Goal: Task Accomplishment & Management: Use online tool/utility

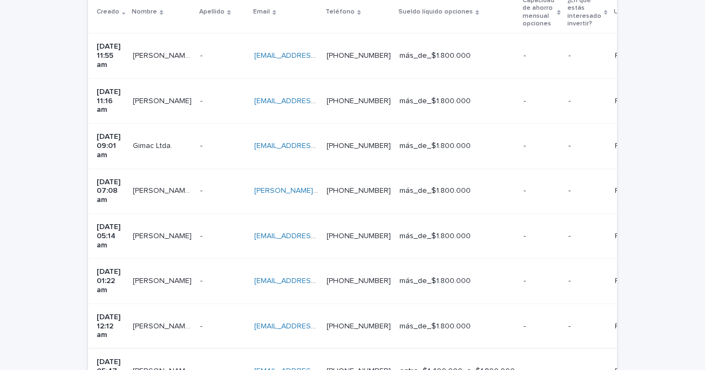
scroll to position [254, 0]
click at [153, 51] on p "[PERSON_NAME] [PERSON_NAME]" at bounding box center [163, 55] width 61 height 11
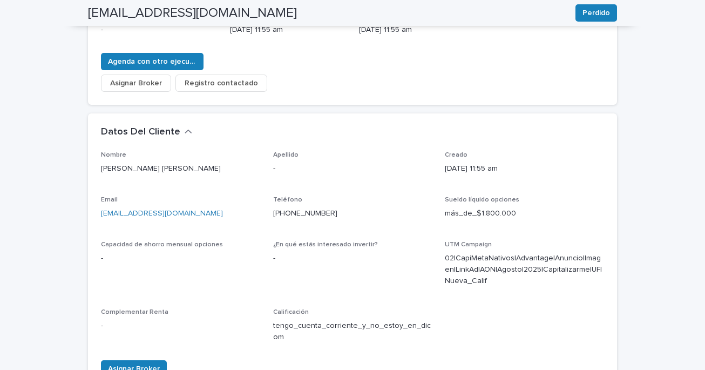
scroll to position [228, 0]
click at [138, 363] on span "Asignar Broker" at bounding box center [134, 368] width 52 height 11
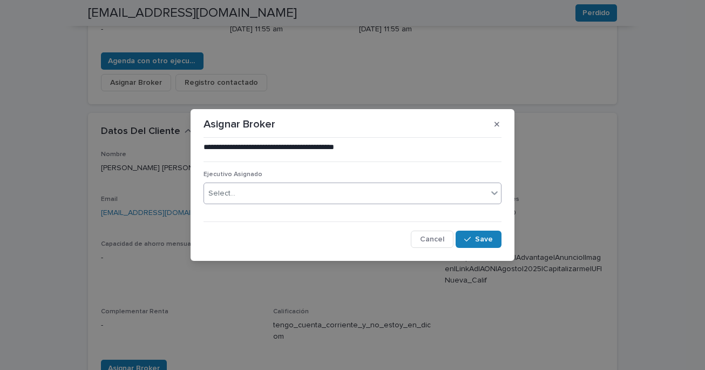
click at [362, 192] on div "Select..." at bounding box center [345, 194] width 283 height 18
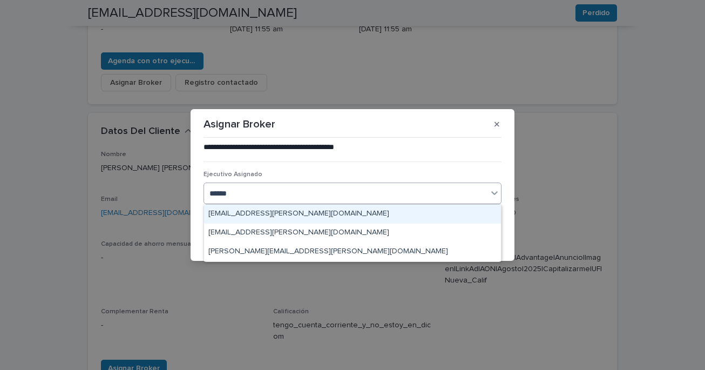
type input "*******"
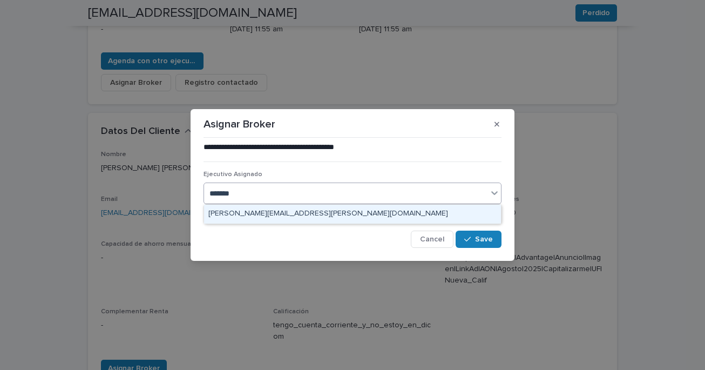
click at [260, 214] on div "[PERSON_NAME][EMAIL_ADDRESS][PERSON_NAME][DOMAIN_NAME]" at bounding box center [352, 214] width 297 height 19
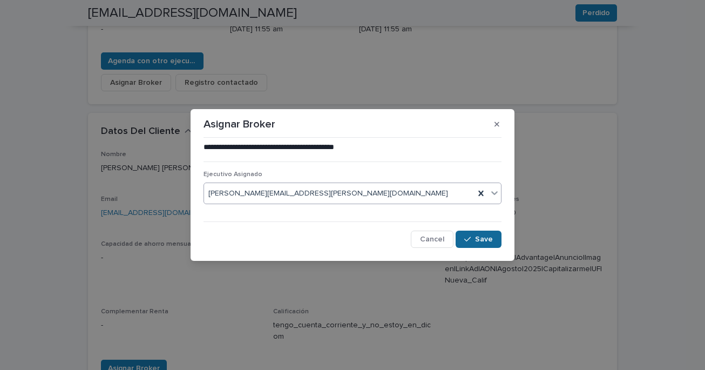
click at [480, 236] on span "Save" at bounding box center [484, 239] width 18 height 8
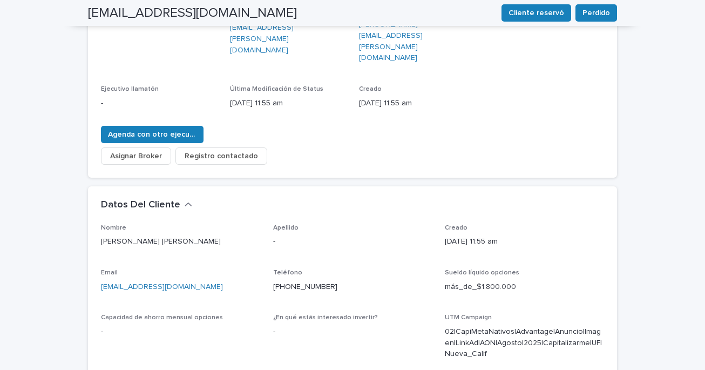
scroll to position [0, 0]
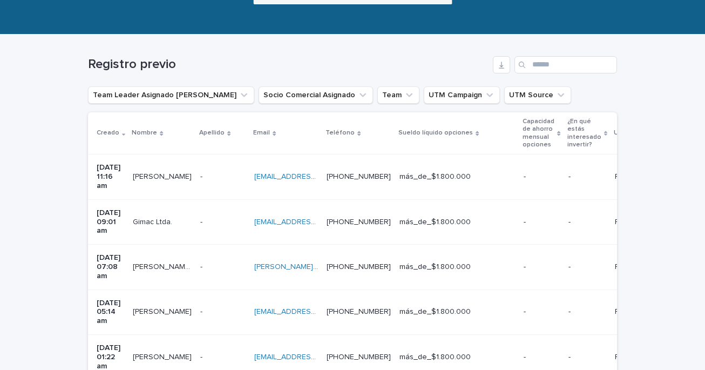
scroll to position [141, 0]
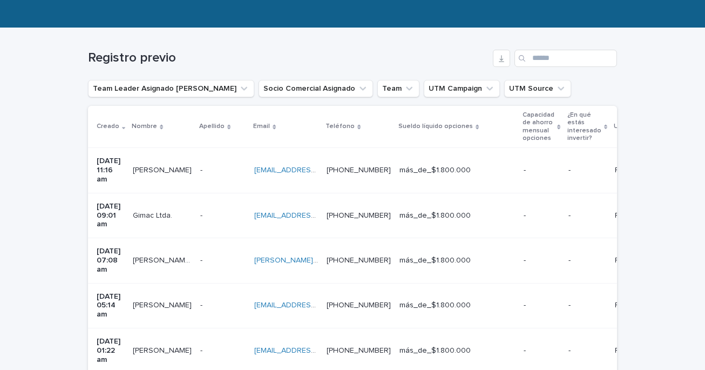
click at [168, 164] on p "[PERSON_NAME]" at bounding box center [163, 169] width 61 height 11
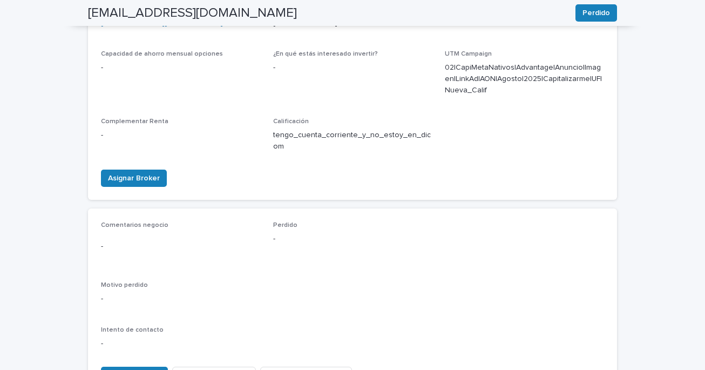
scroll to position [455, 0]
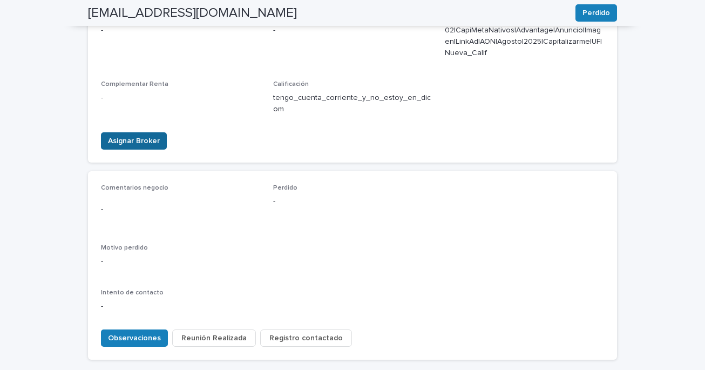
click at [143, 135] on span "Asignar Broker" at bounding box center [134, 140] width 52 height 11
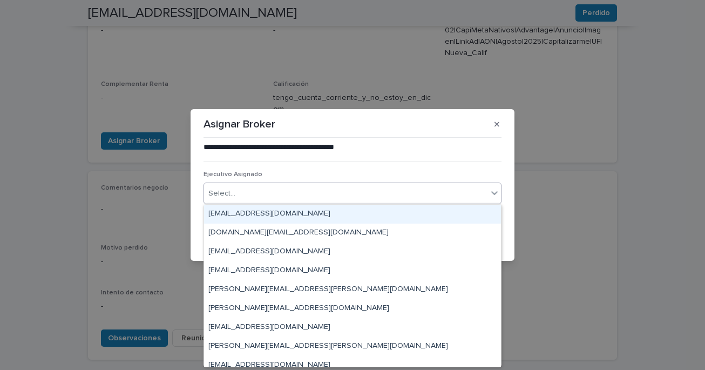
click at [442, 194] on div "Select..." at bounding box center [345, 194] width 283 height 18
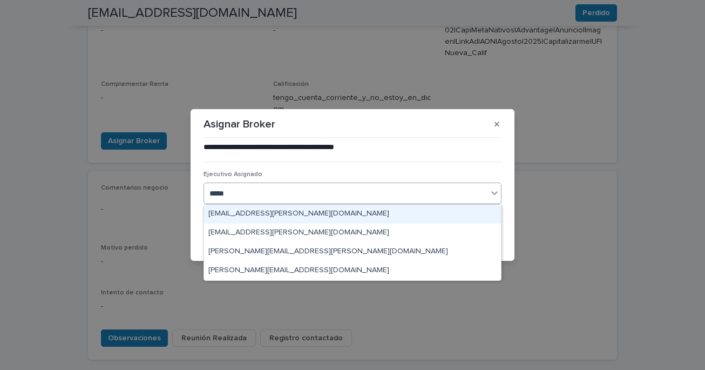
type input "******"
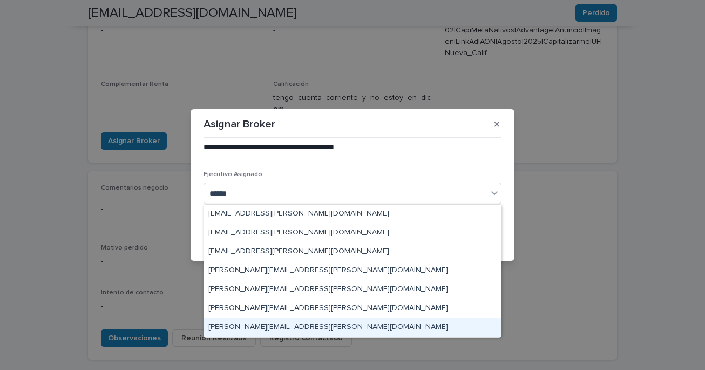
click at [262, 328] on div "[PERSON_NAME][EMAIL_ADDRESS][PERSON_NAME][DOMAIN_NAME]" at bounding box center [352, 327] width 297 height 19
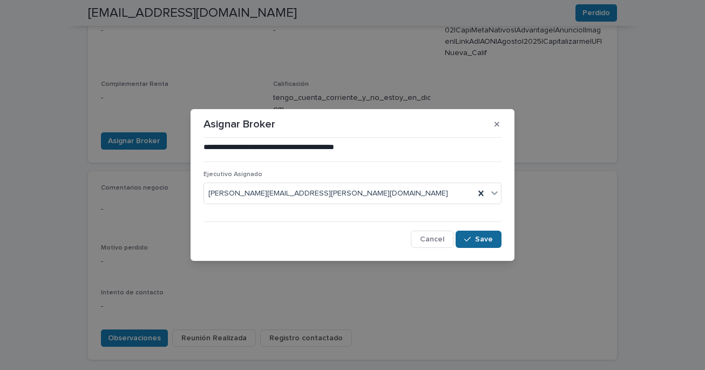
click at [481, 240] on span "Save" at bounding box center [484, 239] width 18 height 8
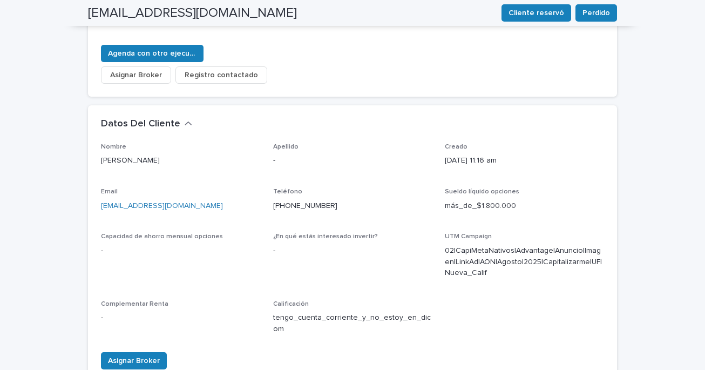
scroll to position [0, 0]
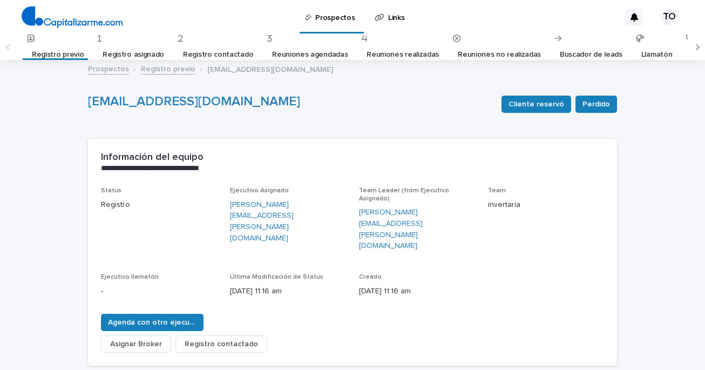
click at [57, 53] on link "Registro previo" at bounding box center [58, 54] width 52 height 25
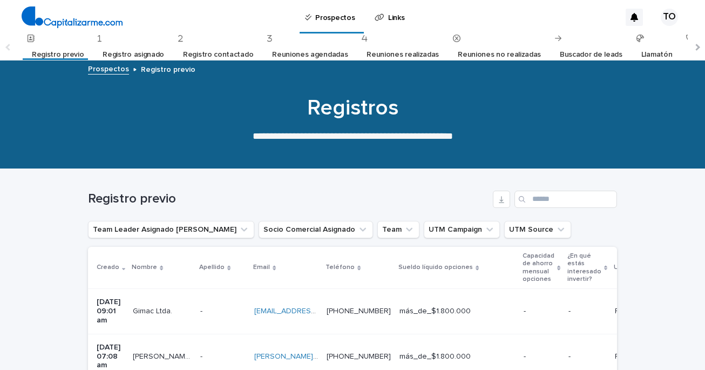
click at [158, 308] on p "Gimac Ltda." at bounding box center [154, 309] width 42 height 11
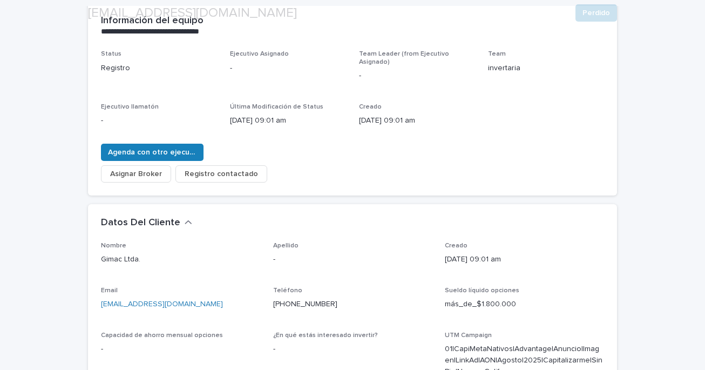
scroll to position [140, 0]
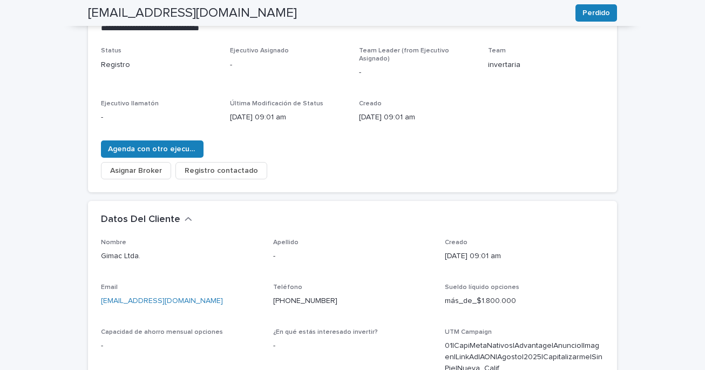
click at [153, 165] on span "Asignar Broker" at bounding box center [136, 170] width 52 height 11
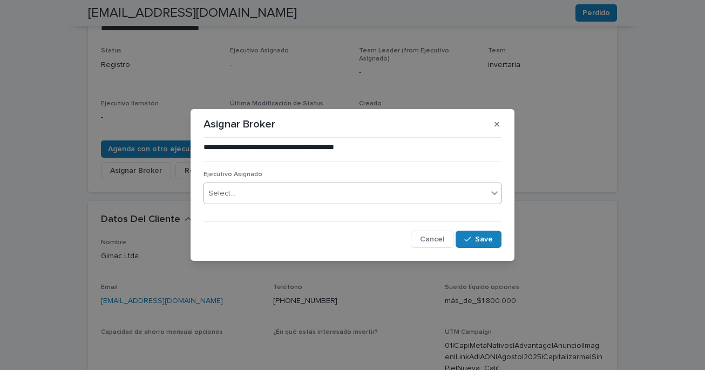
click at [265, 196] on div "Select..." at bounding box center [345, 194] width 283 height 18
type input "**********"
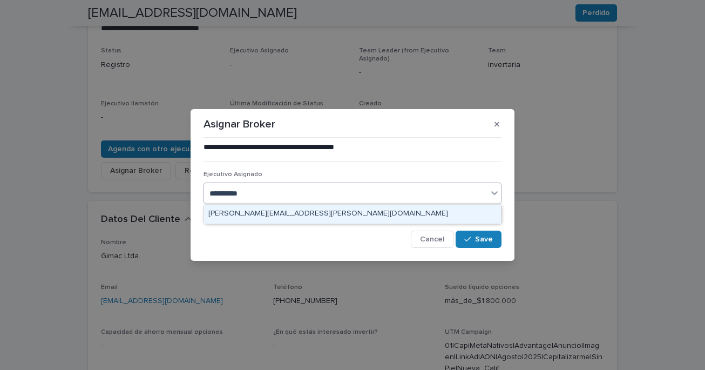
click at [261, 212] on div "[PERSON_NAME][EMAIL_ADDRESS][PERSON_NAME][DOMAIN_NAME]" at bounding box center [352, 214] width 297 height 19
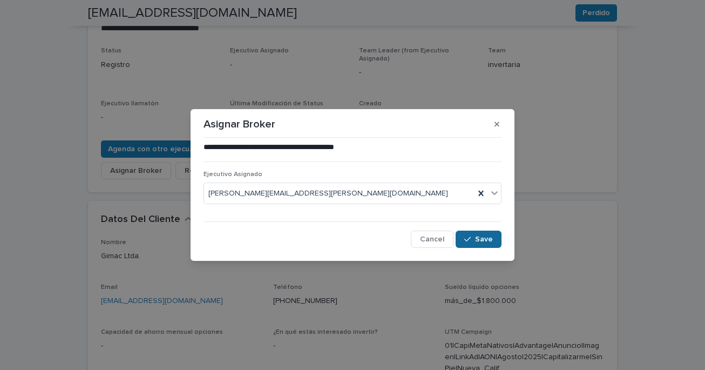
click at [482, 240] on span "Save" at bounding box center [484, 239] width 18 height 8
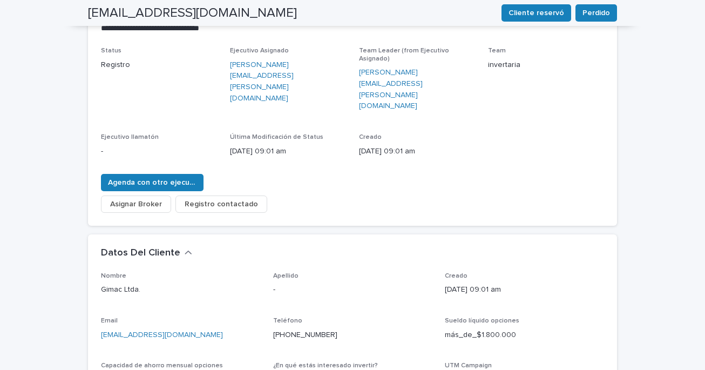
scroll to position [0, 0]
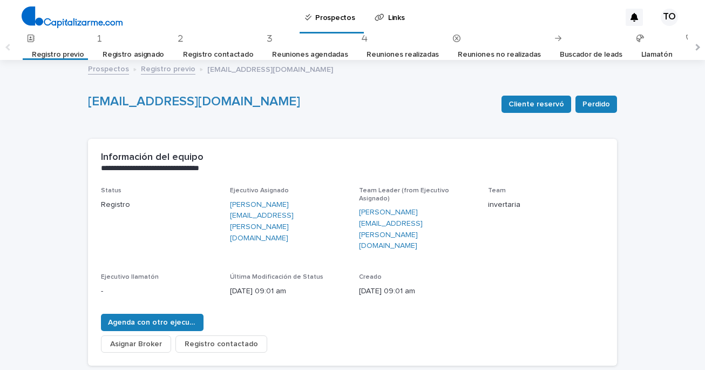
click at [51, 53] on link "Registro previo" at bounding box center [58, 54] width 52 height 25
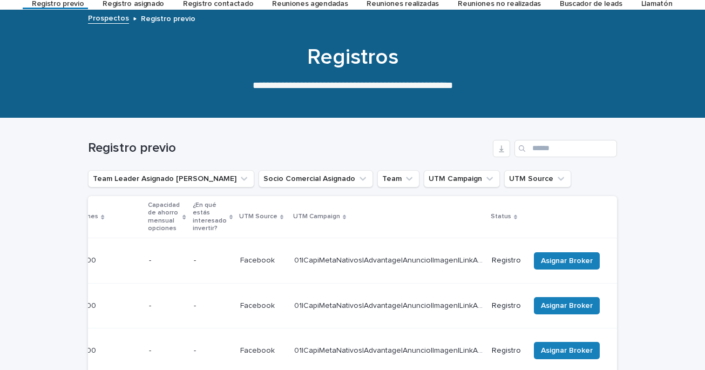
scroll to position [0, 386]
click at [572, 255] on span "Asignar Broker" at bounding box center [567, 260] width 52 height 11
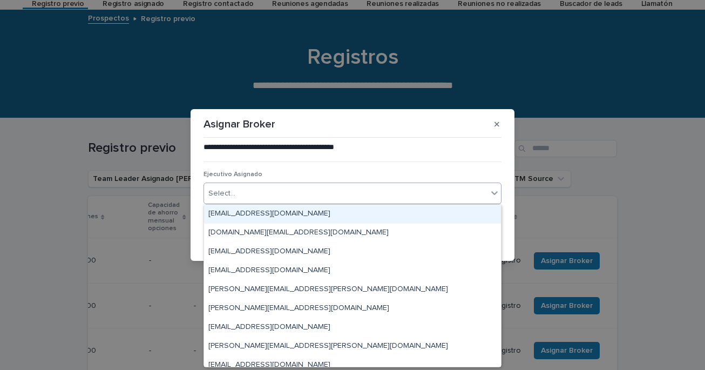
click at [493, 195] on icon at bounding box center [494, 192] width 11 height 11
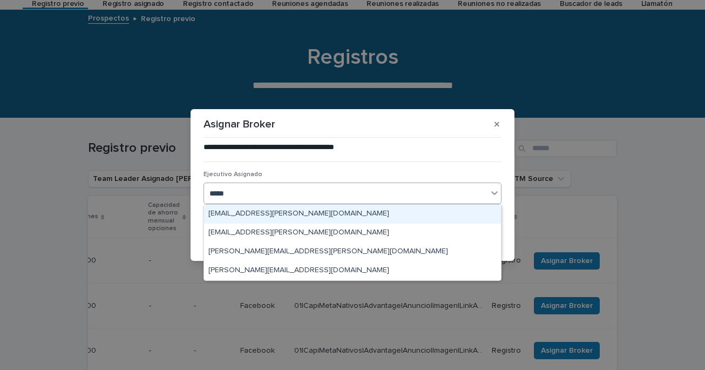
type input "******"
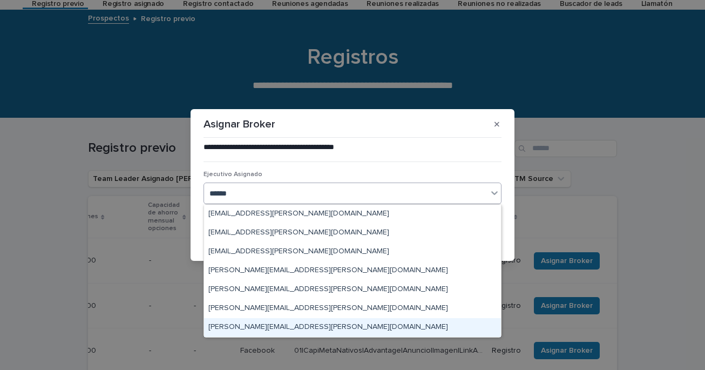
click at [282, 327] on div "[PERSON_NAME][EMAIL_ADDRESS][PERSON_NAME][DOMAIN_NAME]" at bounding box center [352, 327] width 297 height 19
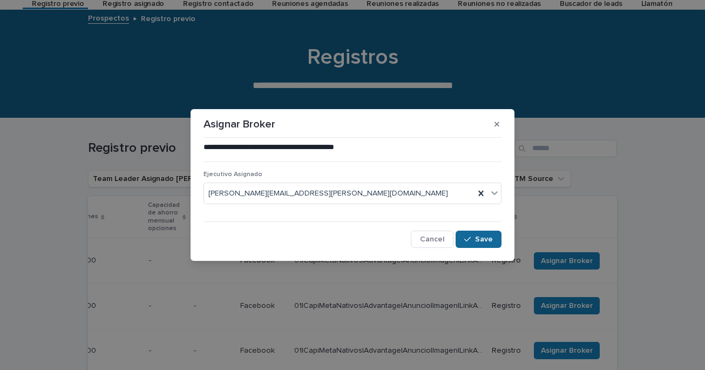
click at [476, 236] on span "Save" at bounding box center [484, 239] width 18 height 8
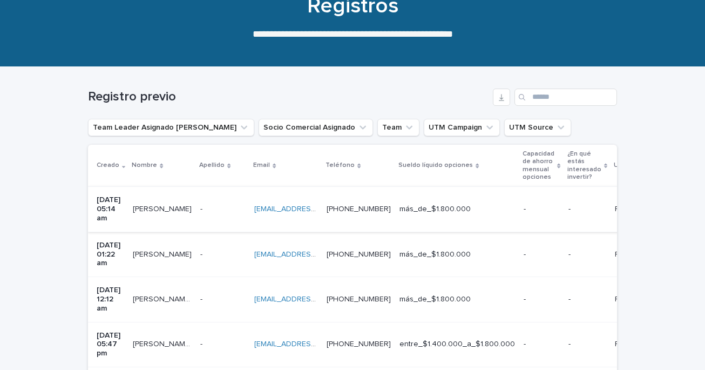
scroll to position [110, 0]
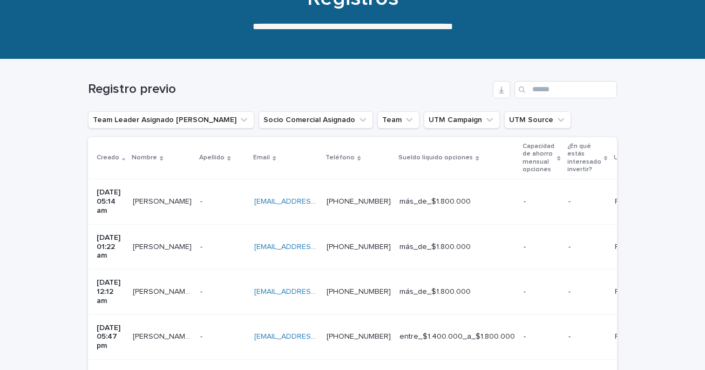
click at [162, 198] on p "[PERSON_NAME]" at bounding box center [163, 200] width 61 height 11
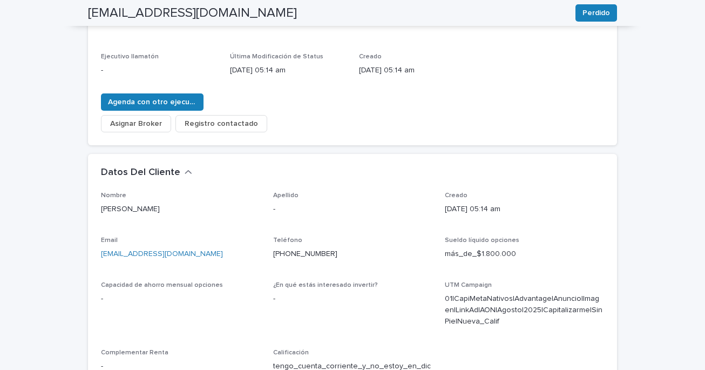
scroll to position [189, 0]
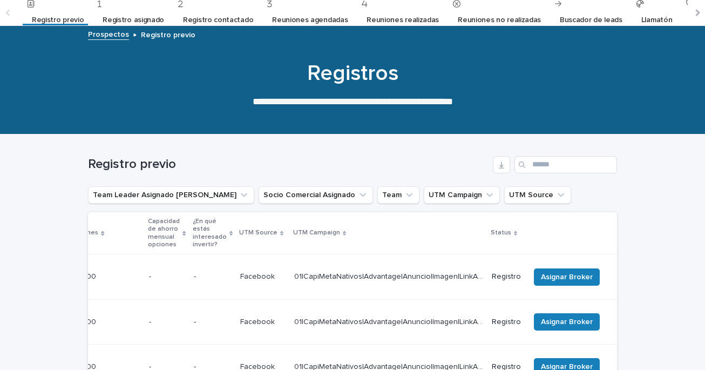
scroll to position [0, 390]
click at [551, 272] on span "Asignar Broker" at bounding box center [567, 277] width 52 height 11
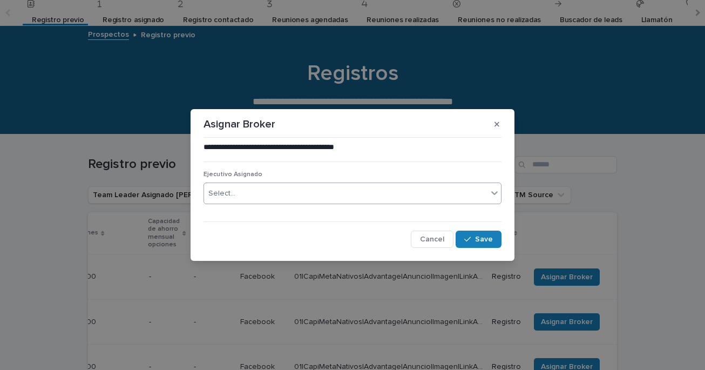
click at [459, 194] on div "Select..." at bounding box center [345, 194] width 283 height 18
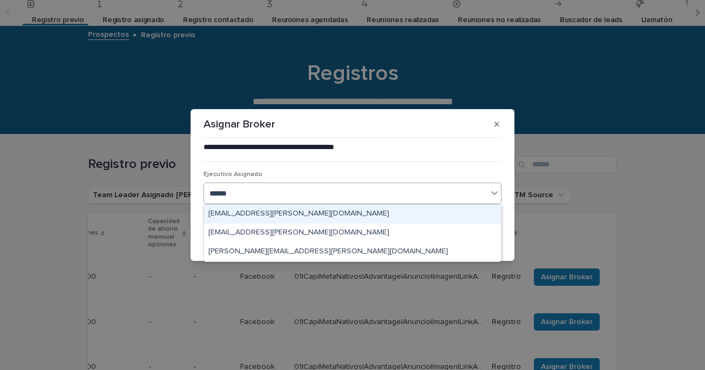
type input "*******"
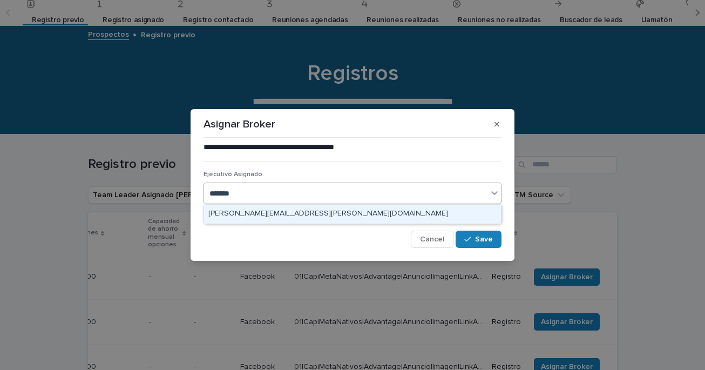
click at [323, 213] on div "[PERSON_NAME][EMAIL_ADDRESS][PERSON_NAME][DOMAIN_NAME]" at bounding box center [352, 214] width 297 height 19
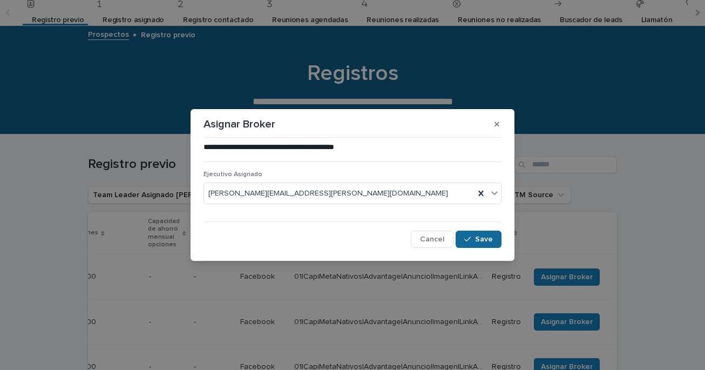
click at [477, 239] on span "Save" at bounding box center [484, 239] width 18 height 8
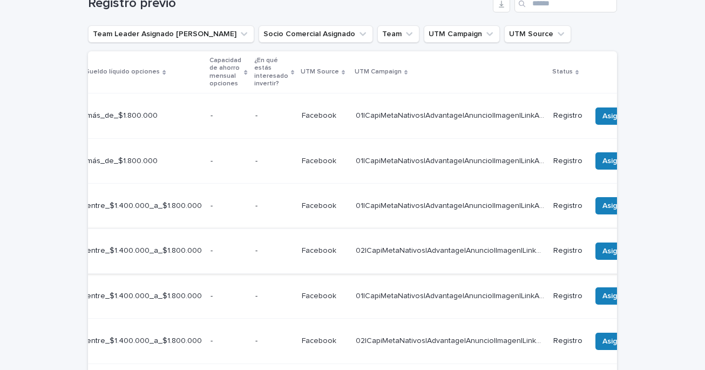
scroll to position [0, 343]
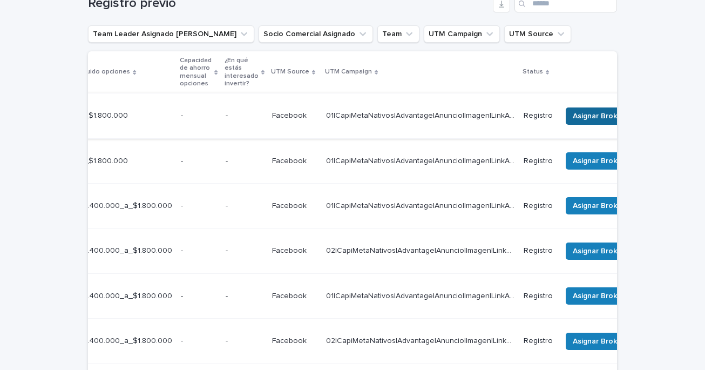
click at [602, 111] on span "Asignar Broker" at bounding box center [599, 116] width 52 height 11
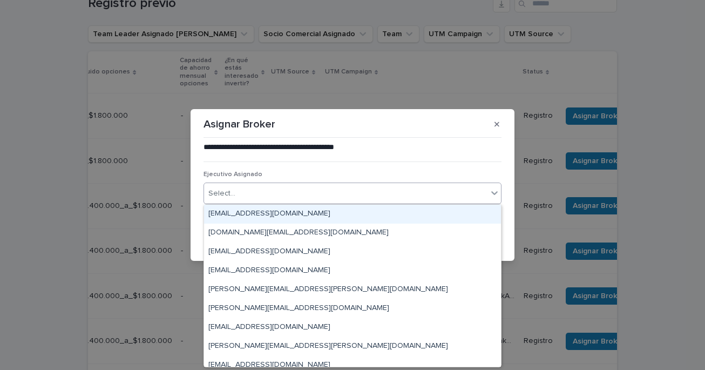
click at [330, 198] on div "Select..." at bounding box center [345, 194] width 283 height 18
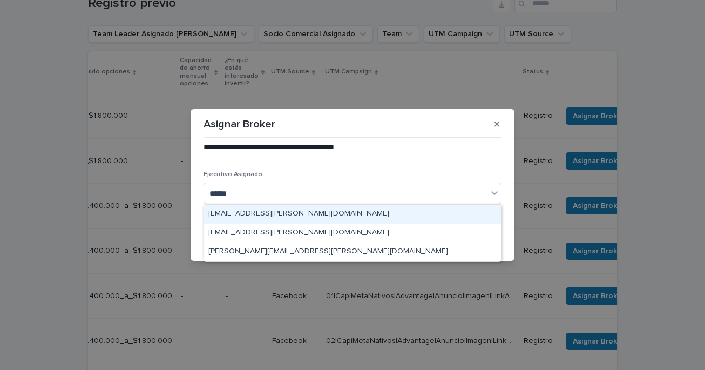
type input "*******"
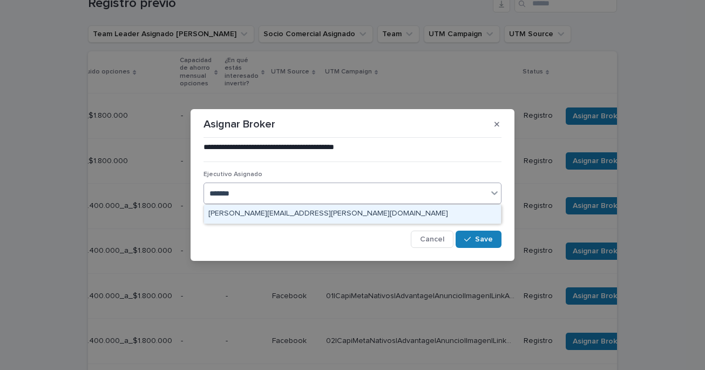
click at [290, 215] on div "[PERSON_NAME][EMAIL_ADDRESS][PERSON_NAME][DOMAIN_NAME]" at bounding box center [352, 214] width 297 height 19
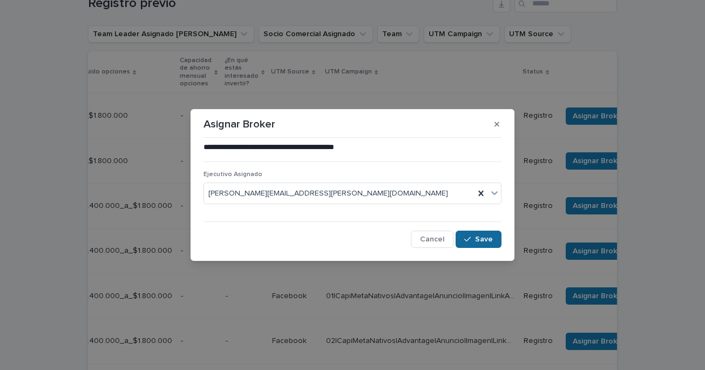
click at [467, 238] on icon "button" at bounding box center [467, 239] width 6 height 8
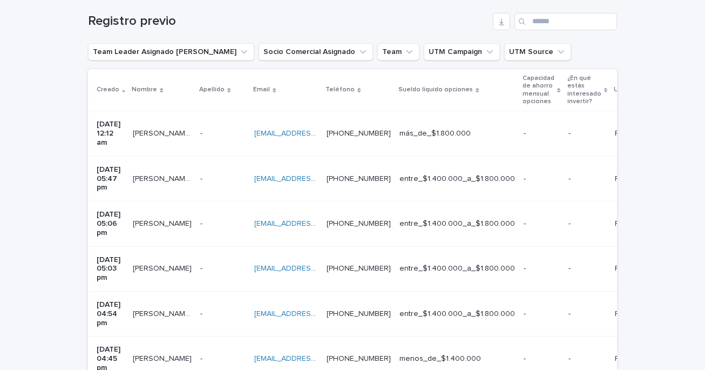
scroll to position [195, 0]
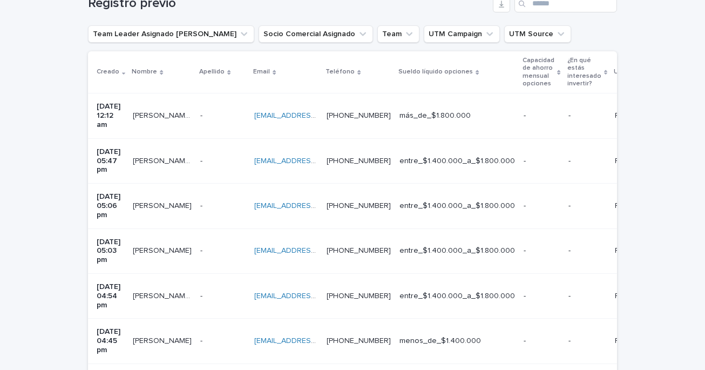
click at [176, 110] on p "[PERSON_NAME] Melxor [PERSON_NAME]" at bounding box center [163, 114] width 61 height 11
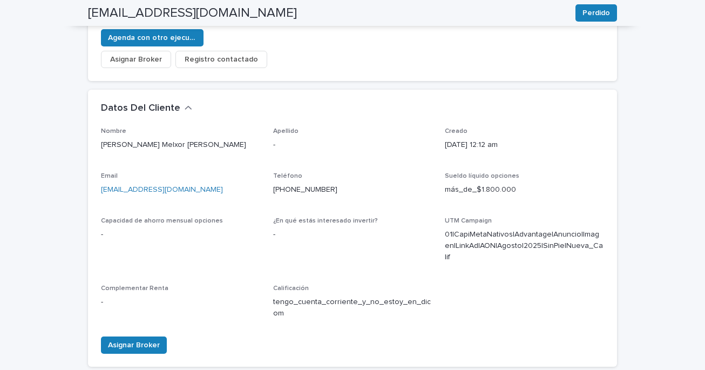
scroll to position [252, 0]
click at [138, 339] on span "Asignar Broker" at bounding box center [134, 344] width 52 height 11
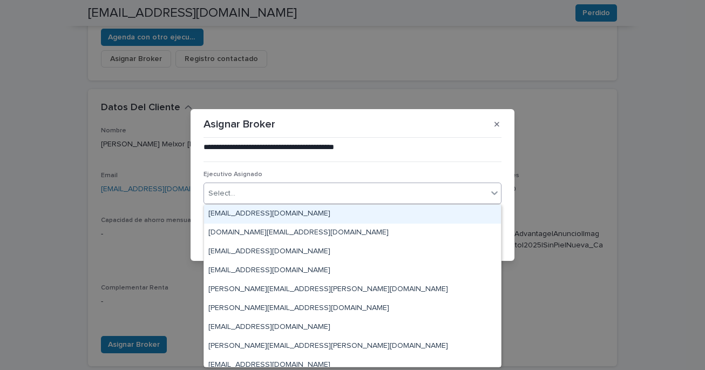
click at [428, 196] on div "Select..." at bounding box center [345, 194] width 283 height 18
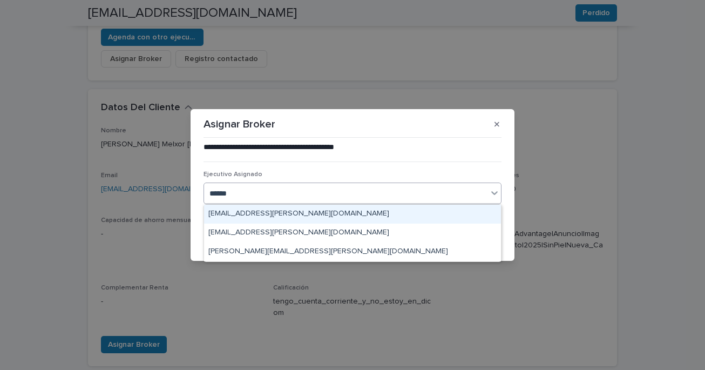
type input "*******"
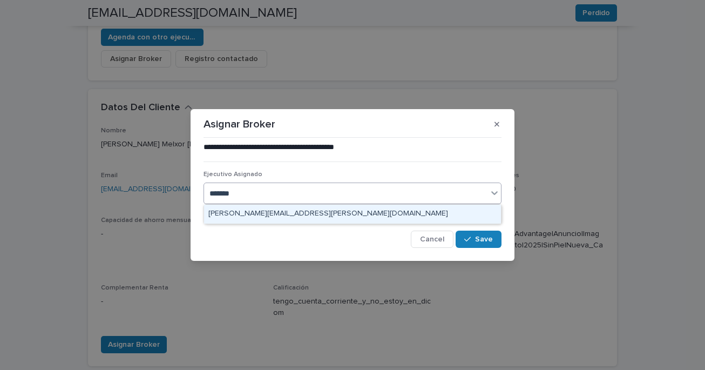
click at [304, 213] on div "[PERSON_NAME][EMAIL_ADDRESS][PERSON_NAME][DOMAIN_NAME]" at bounding box center [352, 214] width 297 height 19
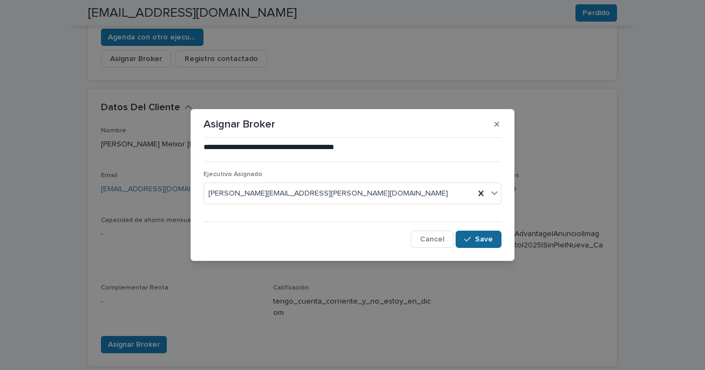
click at [475, 238] on div "button" at bounding box center [469, 239] width 11 height 8
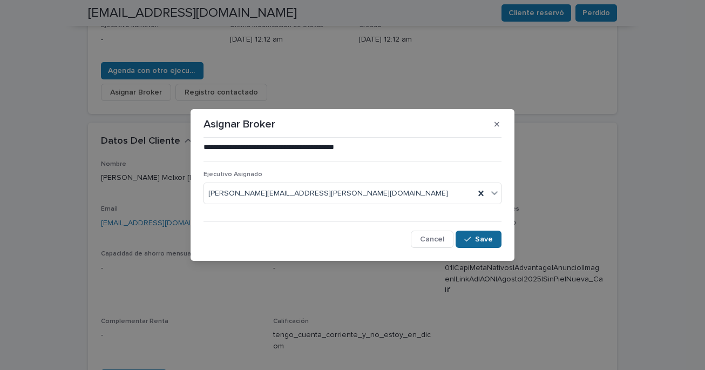
click at [471, 239] on icon "button" at bounding box center [467, 239] width 6 height 8
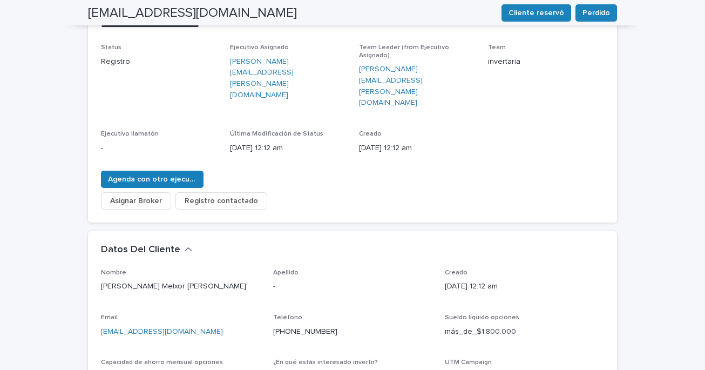
scroll to position [0, 0]
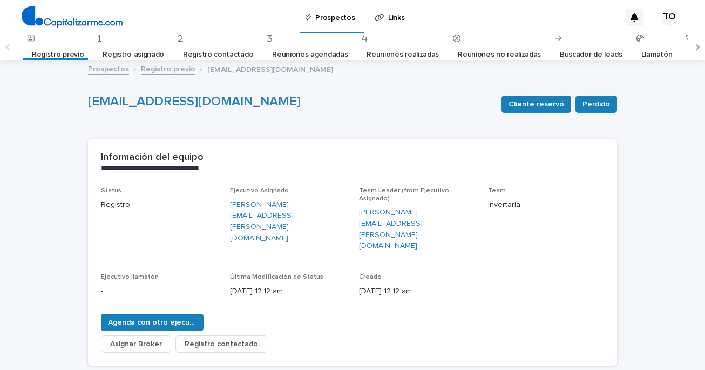
click at [69, 59] on link "Registro previo" at bounding box center [58, 54] width 52 height 25
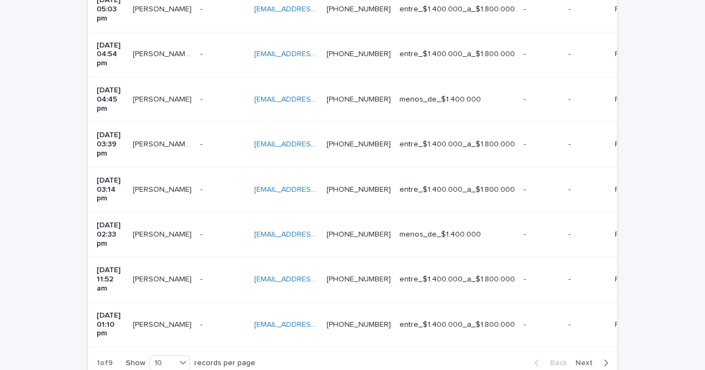
scroll to position [410, 0]
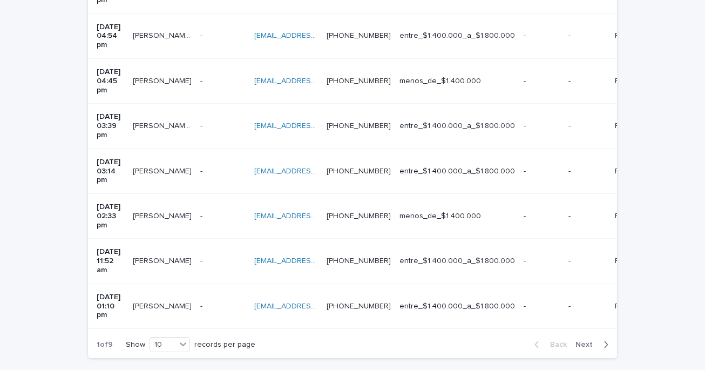
click at [588, 341] on span "Next" at bounding box center [587, 345] width 24 height 8
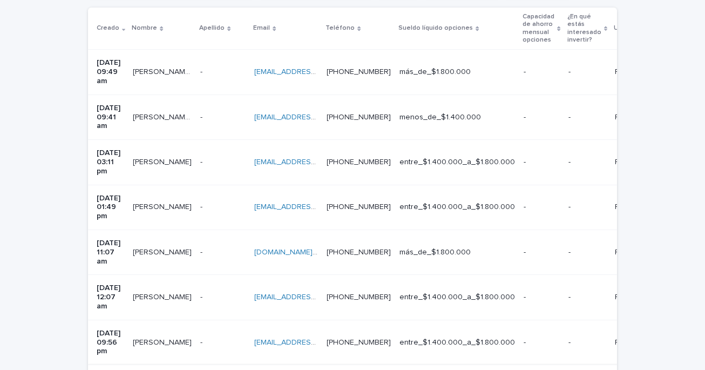
scroll to position [238, 0]
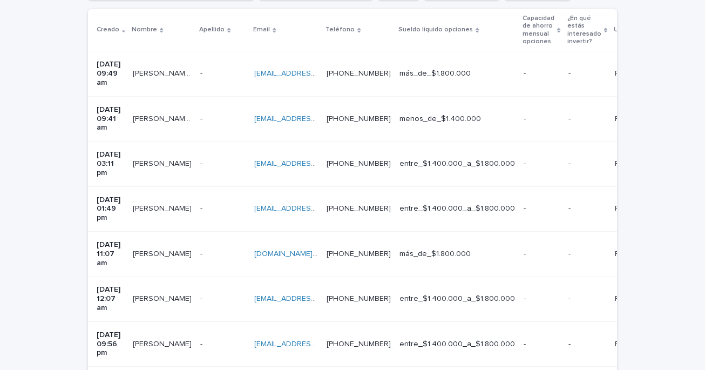
click at [165, 247] on p "[PERSON_NAME]" at bounding box center [163, 252] width 61 height 11
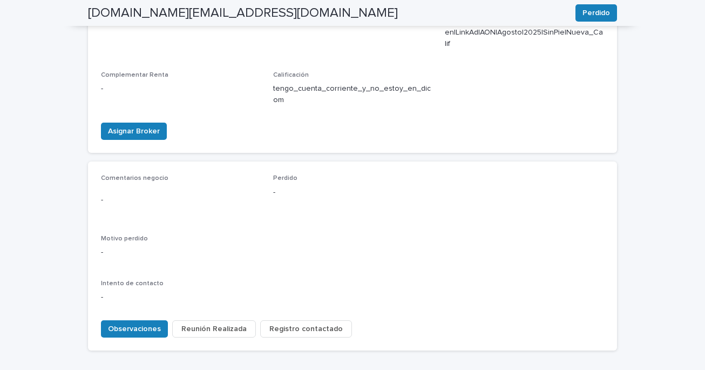
scroll to position [483, 0]
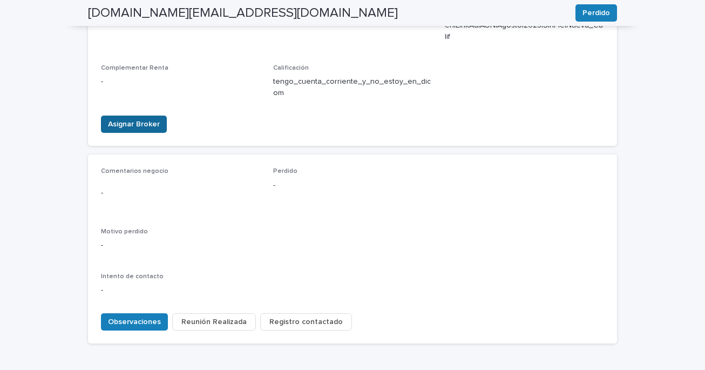
click at [139, 119] on span "Asignar Broker" at bounding box center [134, 124] width 52 height 11
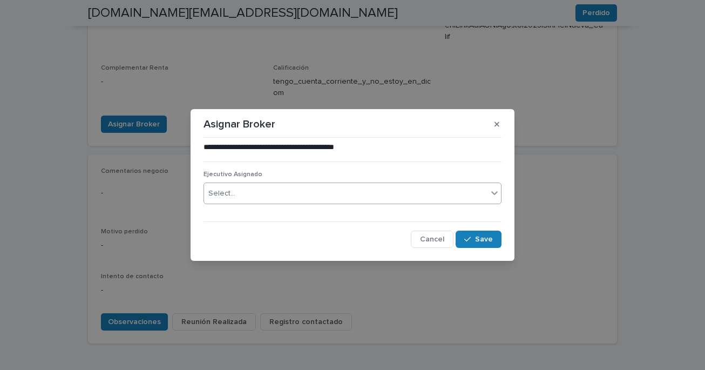
click at [240, 194] on div "Select..." at bounding box center [345, 194] width 283 height 18
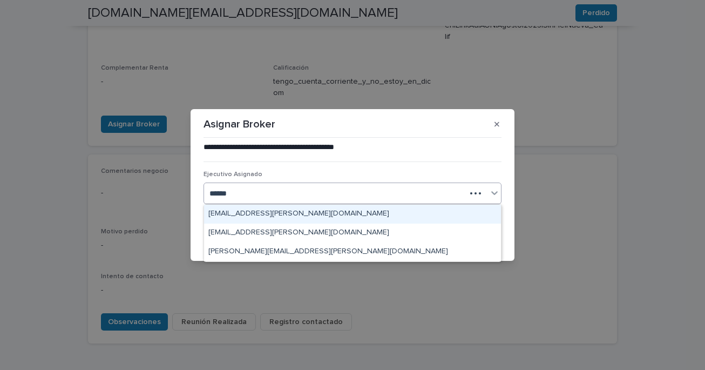
type input "*******"
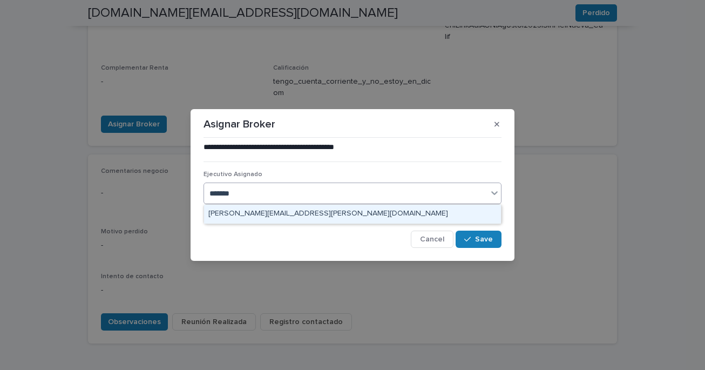
click at [244, 214] on div "[PERSON_NAME][EMAIL_ADDRESS][PERSON_NAME][DOMAIN_NAME]" at bounding box center [352, 214] width 297 height 19
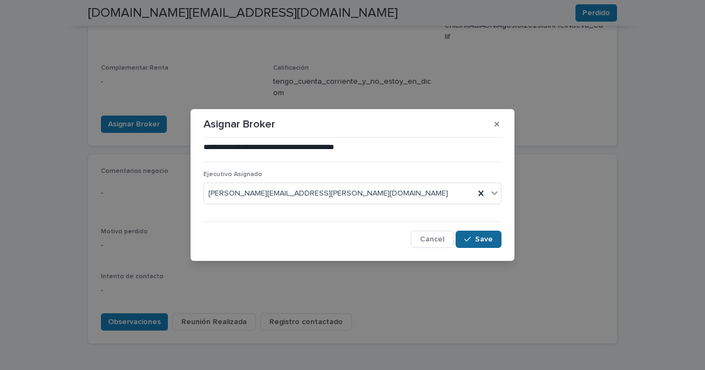
click at [477, 239] on span "Save" at bounding box center [484, 239] width 18 height 8
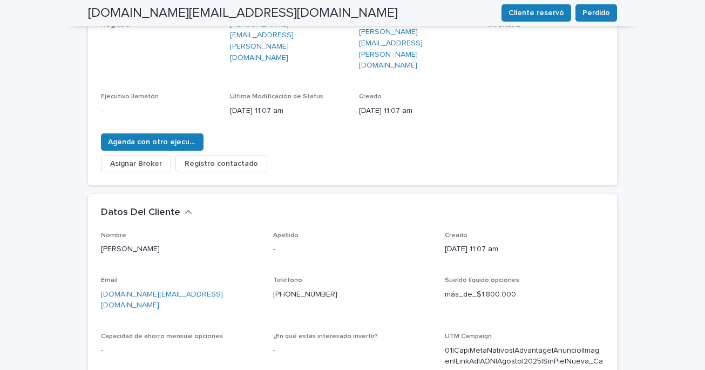
scroll to position [0, 0]
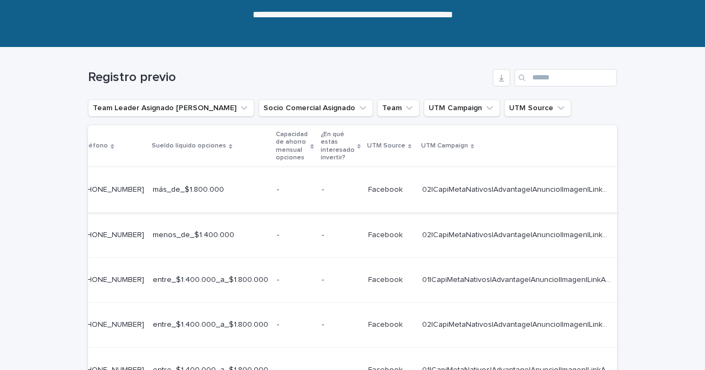
scroll to position [0, 399]
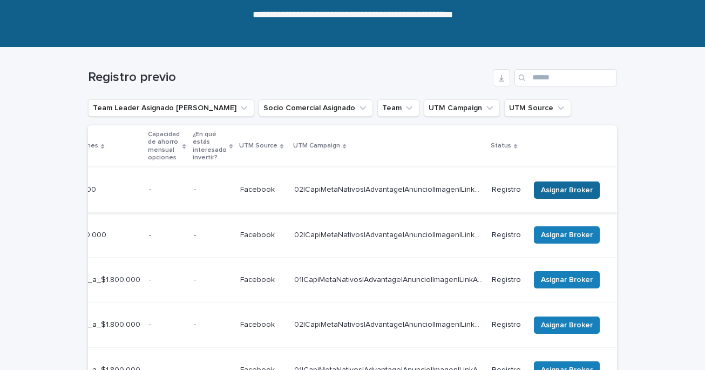
click at [547, 185] on span "Asignar Broker" at bounding box center [567, 190] width 52 height 11
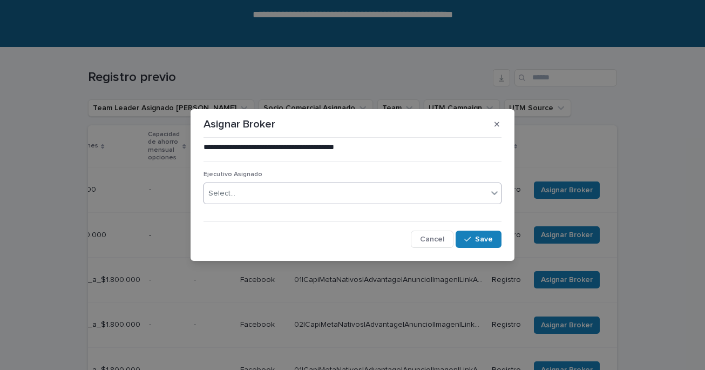
click at [371, 190] on div "Select..." at bounding box center [345, 194] width 283 height 18
type input "**********"
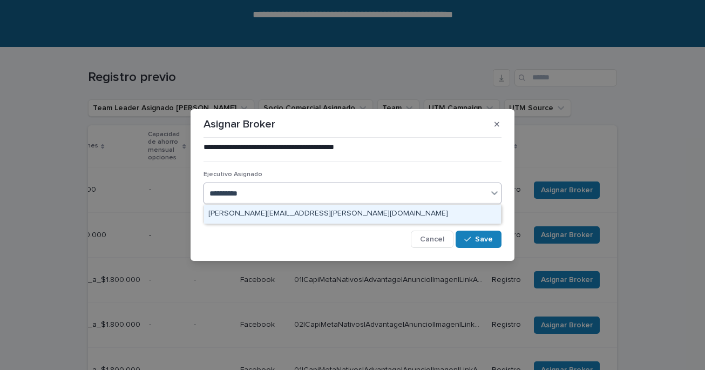
click at [298, 212] on div "[PERSON_NAME][EMAIL_ADDRESS][PERSON_NAME][DOMAIN_NAME]" at bounding box center [352, 214] width 297 height 19
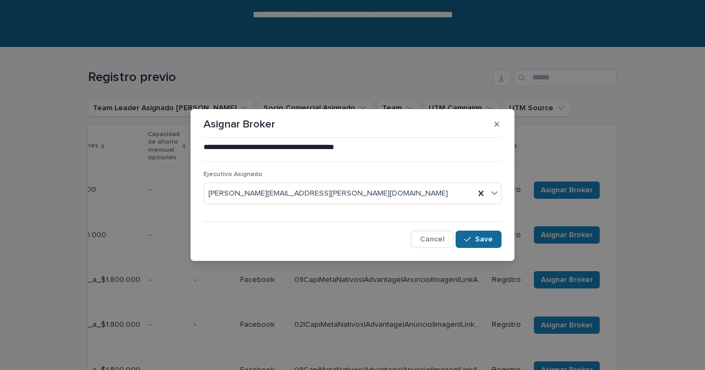
click at [467, 238] on icon "button" at bounding box center [467, 239] width 6 height 8
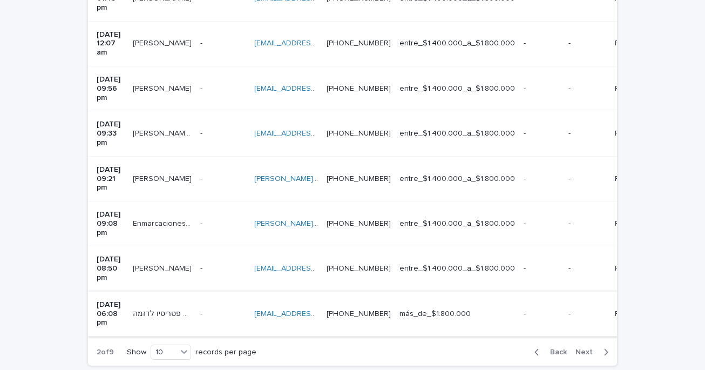
scroll to position [410, 0]
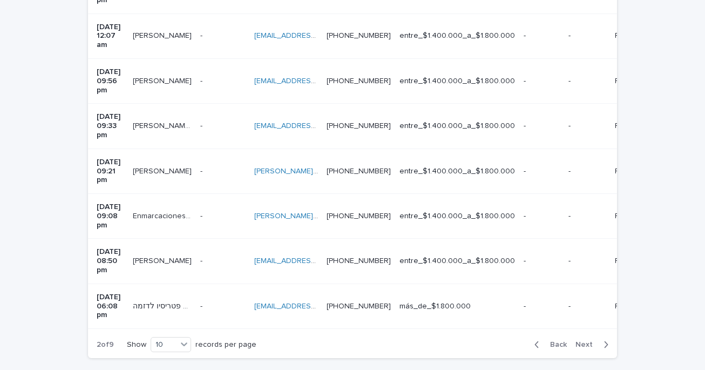
click at [590, 341] on span "Next" at bounding box center [587, 345] width 24 height 8
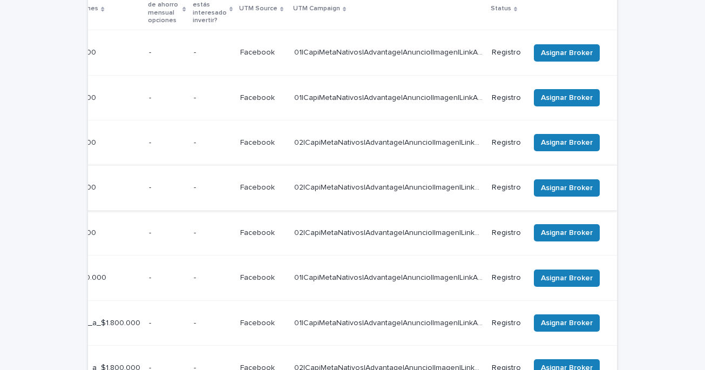
scroll to position [0, 414]
click at [576, 50] on span "Asignar Broker" at bounding box center [567, 53] width 52 height 11
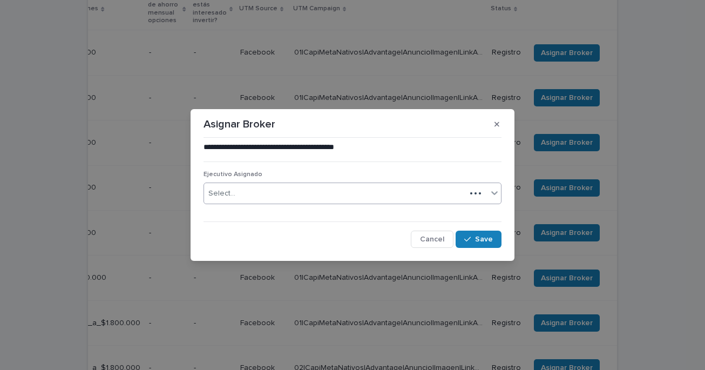
click at [338, 193] on div "Select..." at bounding box center [335, 194] width 262 height 18
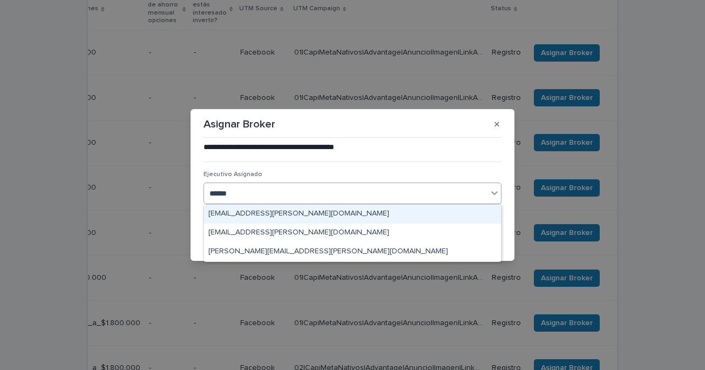
type input "*******"
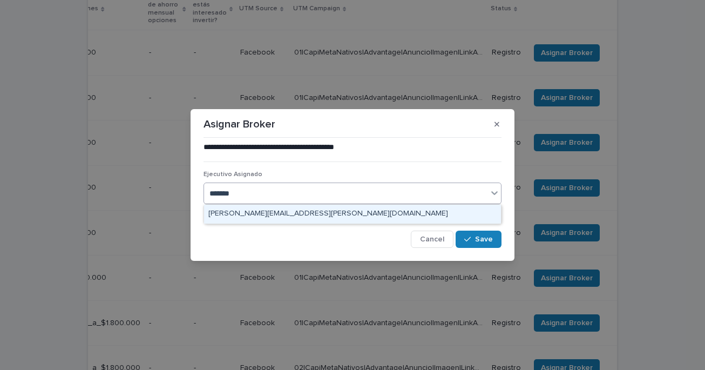
click at [281, 214] on div "[PERSON_NAME][EMAIL_ADDRESS][PERSON_NAME][DOMAIN_NAME]" at bounding box center [352, 214] width 297 height 19
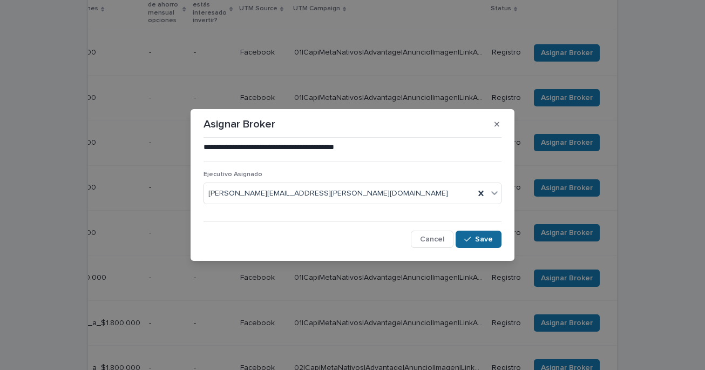
click at [481, 238] on span "Save" at bounding box center [484, 239] width 18 height 8
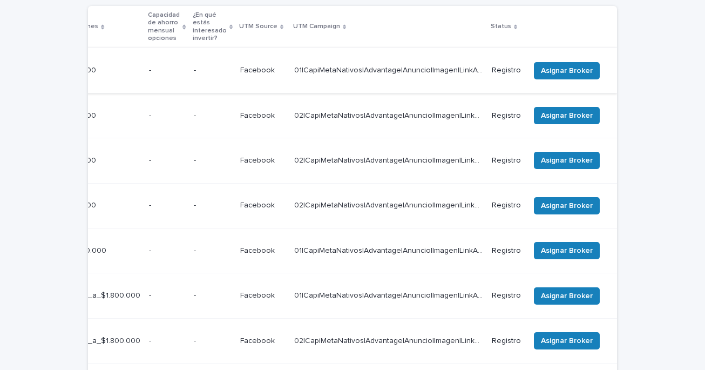
scroll to position [259, 0]
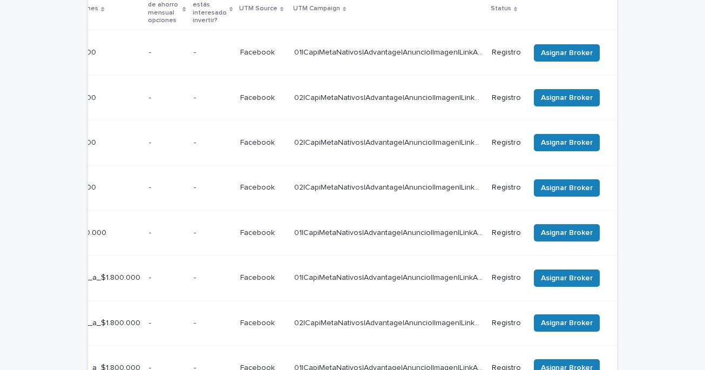
click at [578, 65] on td "Asignar Broker" at bounding box center [571, 52] width 92 height 45
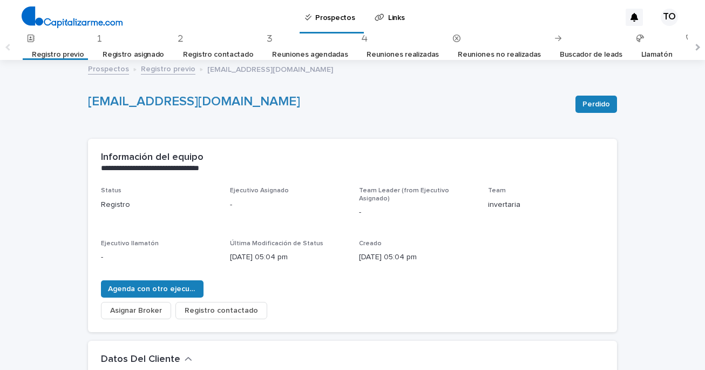
click at [144, 305] on span "Asignar Broker" at bounding box center [136, 310] width 52 height 11
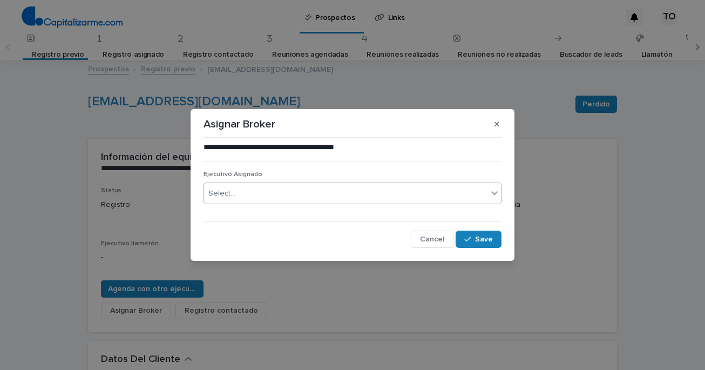
click at [299, 195] on div "Select..." at bounding box center [345, 194] width 283 height 18
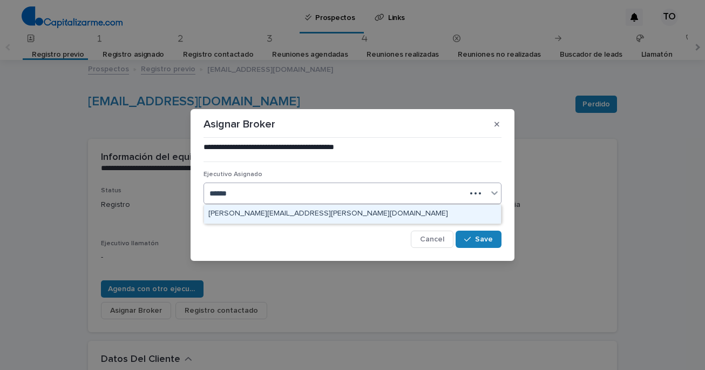
type input "*******"
click at [268, 214] on div "[PERSON_NAME][EMAIL_ADDRESS][PERSON_NAME][DOMAIN_NAME]" at bounding box center [352, 214] width 297 height 19
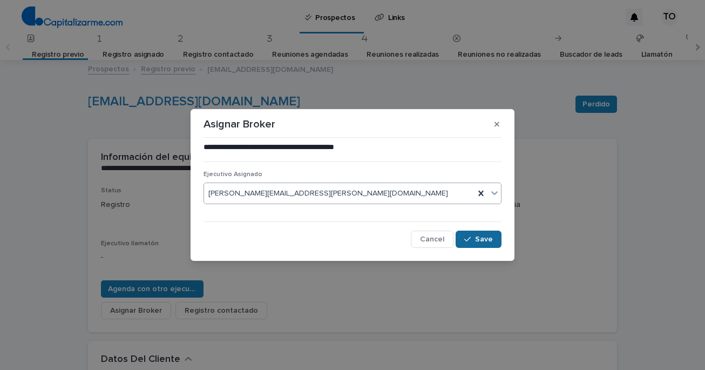
click at [483, 242] on span "Save" at bounding box center [484, 239] width 18 height 8
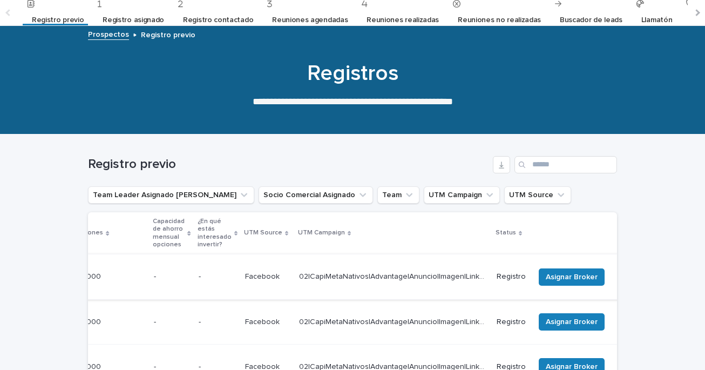
scroll to position [0, 376]
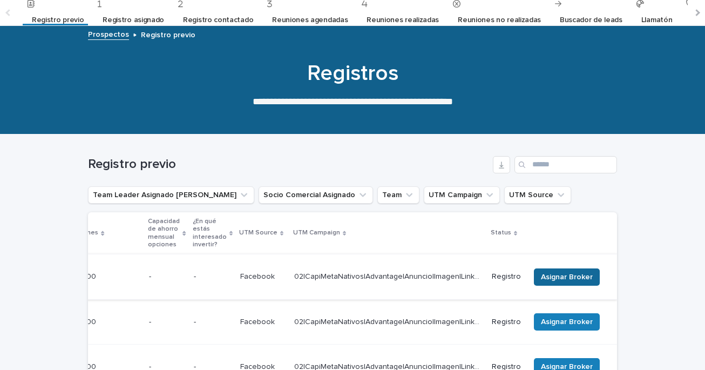
click at [593, 273] on span "Asignar Broker" at bounding box center [567, 277] width 52 height 11
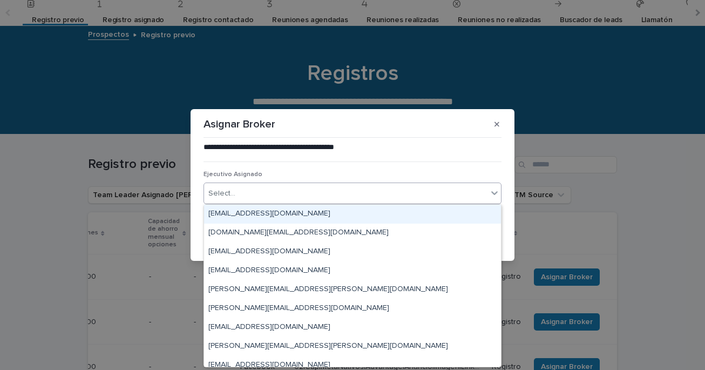
click at [407, 195] on div "Select..." at bounding box center [345, 194] width 283 height 18
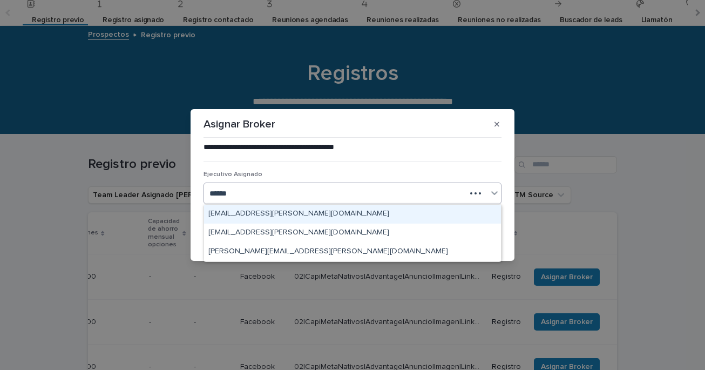
type input "*******"
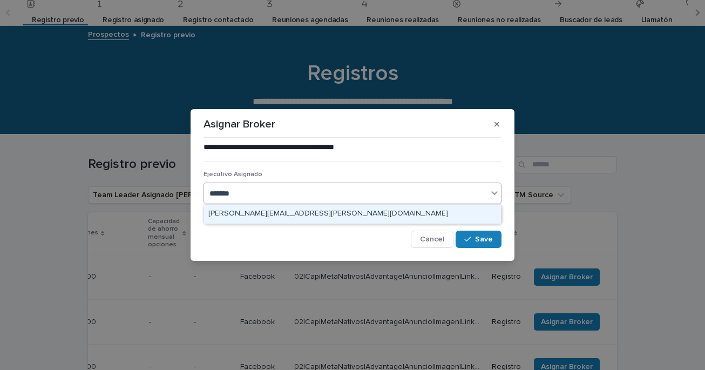
click at [327, 213] on div "[PERSON_NAME][EMAIL_ADDRESS][PERSON_NAME][DOMAIN_NAME]" at bounding box center [352, 214] width 297 height 19
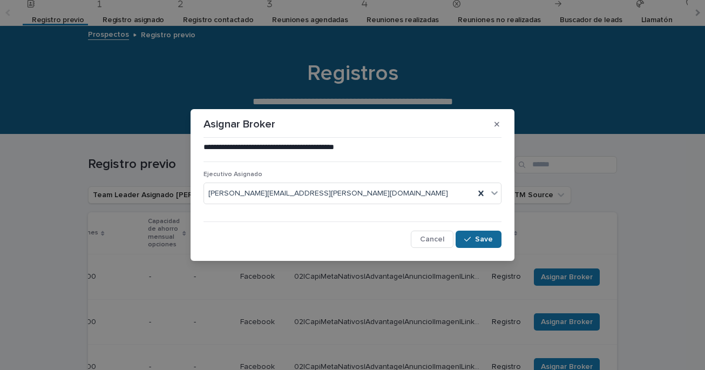
click at [469, 238] on icon "button" at bounding box center [467, 239] width 6 height 8
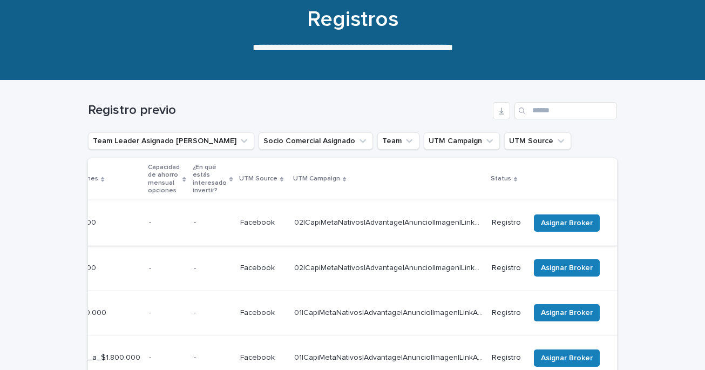
scroll to position [91, 0]
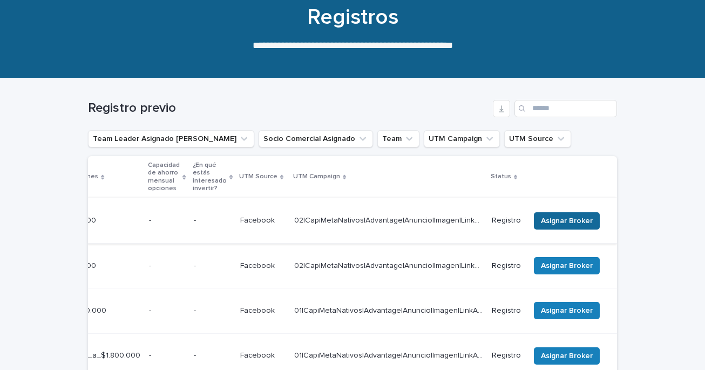
click at [593, 216] on span "Asignar Broker" at bounding box center [567, 220] width 52 height 11
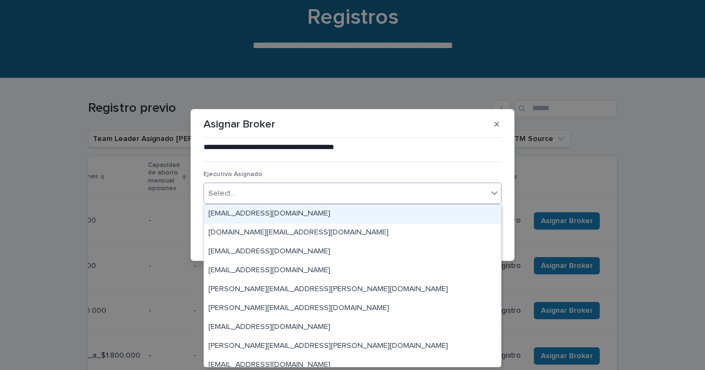
click at [436, 200] on div "Select..." at bounding box center [345, 194] width 283 height 18
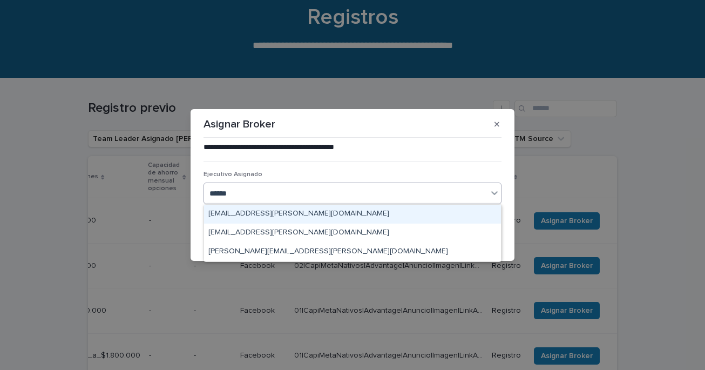
type input "*******"
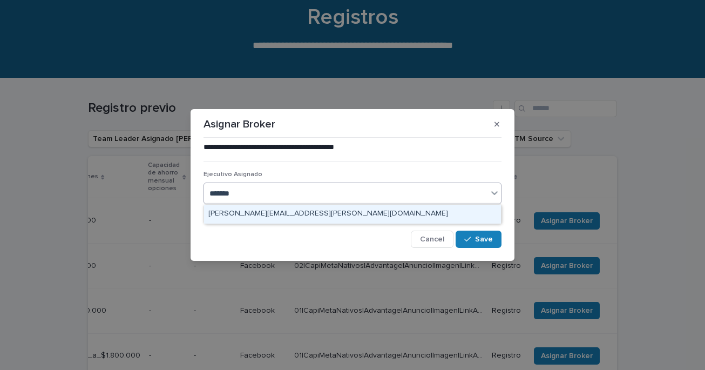
click at [369, 209] on div "[PERSON_NAME][EMAIL_ADDRESS][PERSON_NAME][DOMAIN_NAME]" at bounding box center [352, 214] width 297 height 19
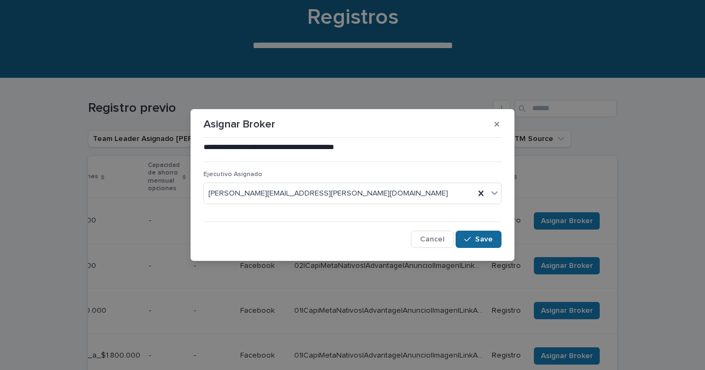
click at [471, 241] on icon "button" at bounding box center [467, 239] width 6 height 8
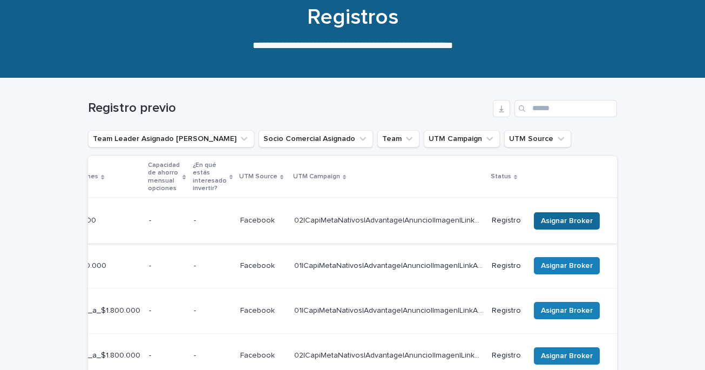
click at [593, 218] on span "Asignar Broker" at bounding box center [567, 220] width 52 height 11
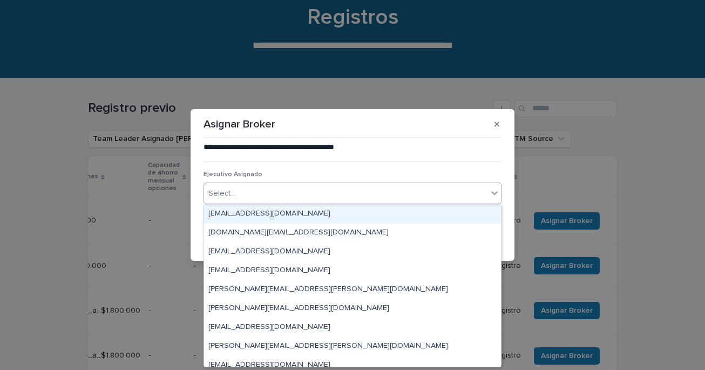
click at [386, 198] on div "Select..." at bounding box center [345, 194] width 283 height 18
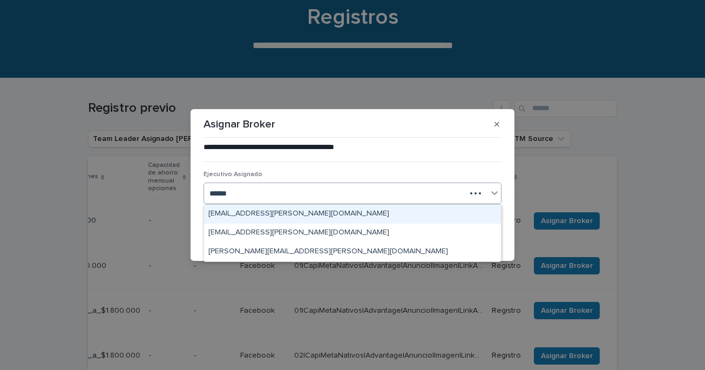
type input "*******"
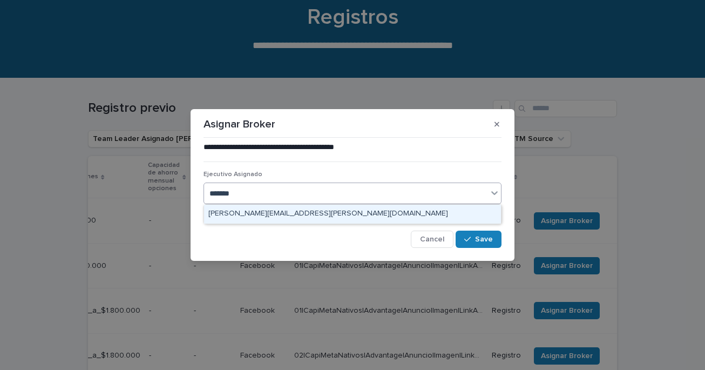
click at [318, 214] on div "[PERSON_NAME][EMAIL_ADDRESS][PERSON_NAME][DOMAIN_NAME]" at bounding box center [352, 214] width 297 height 19
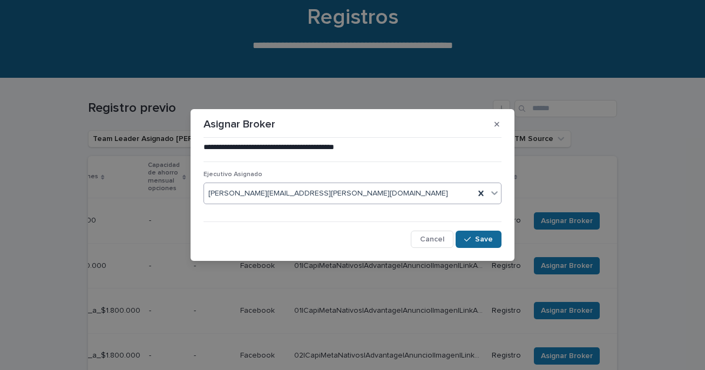
click at [491, 238] on span "Save" at bounding box center [484, 239] width 18 height 8
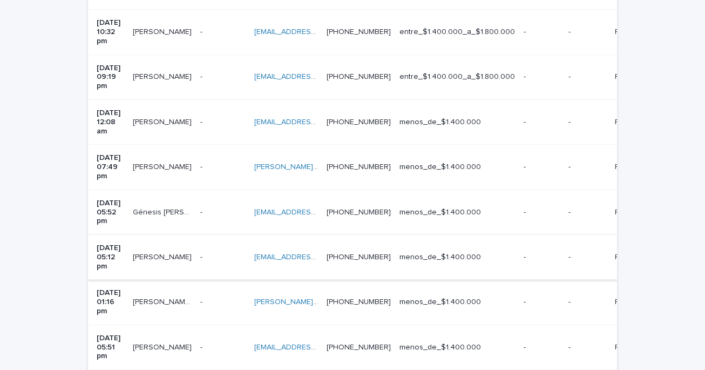
scroll to position [410, 0]
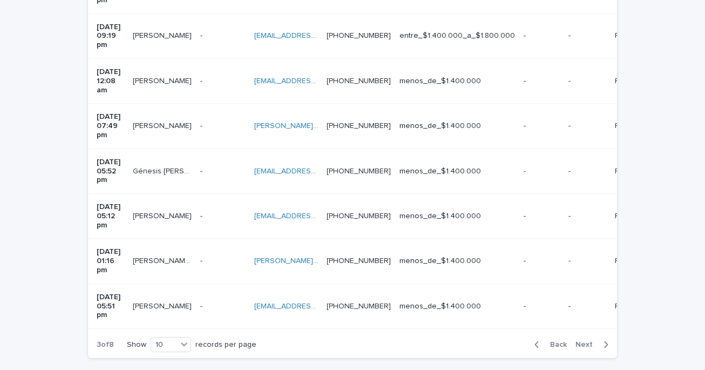
click at [559, 341] on span "Back" at bounding box center [555, 345] width 23 height 8
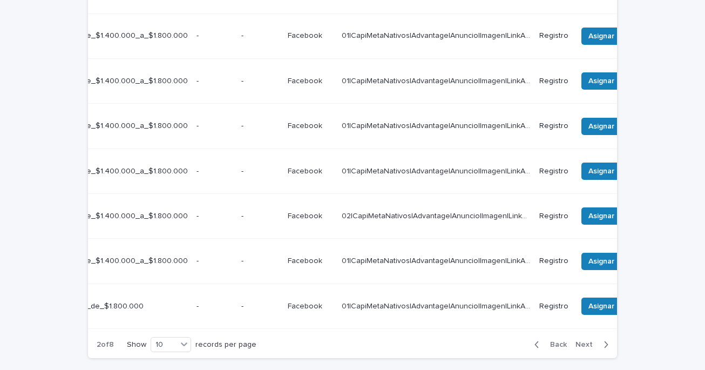
scroll to position [0, 399]
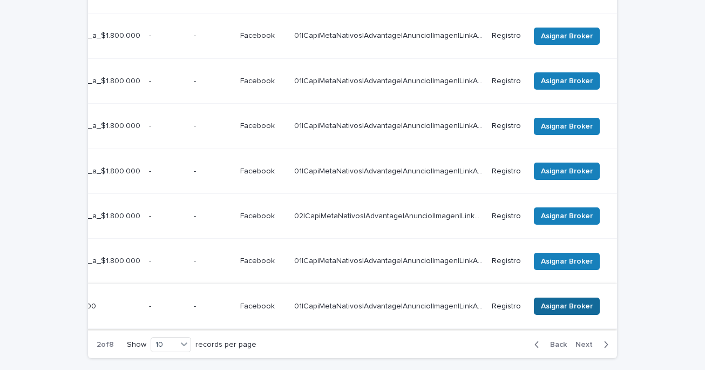
click at [567, 301] on span "Asignar Broker" at bounding box center [567, 306] width 52 height 11
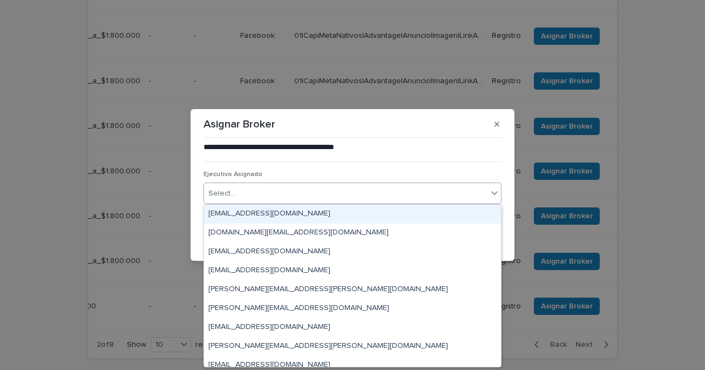
click at [320, 195] on div "Select..." at bounding box center [345, 194] width 283 height 18
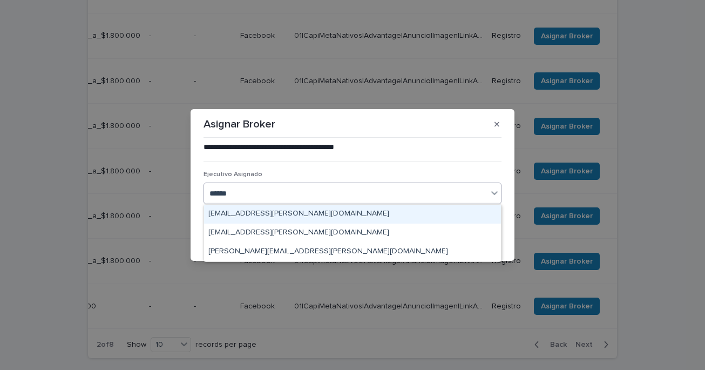
type input "*******"
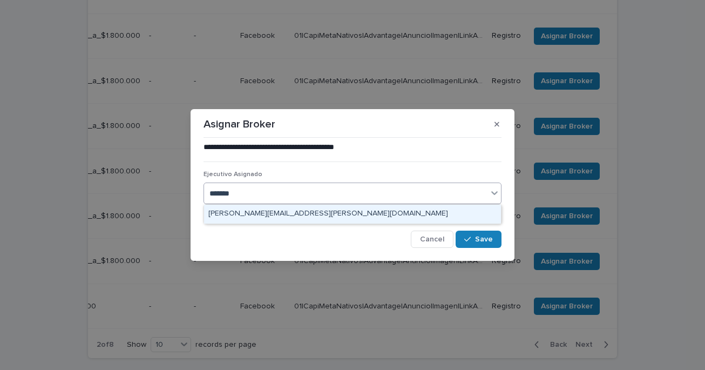
click at [286, 214] on div "[PERSON_NAME][EMAIL_ADDRESS][PERSON_NAME][DOMAIN_NAME]" at bounding box center [352, 214] width 297 height 19
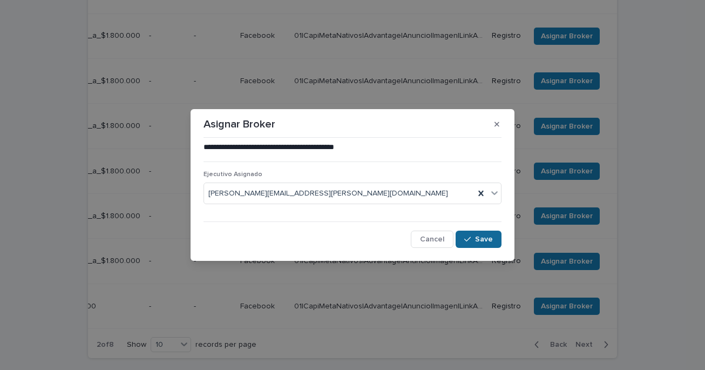
click at [475, 240] on div "button" at bounding box center [469, 239] width 11 height 8
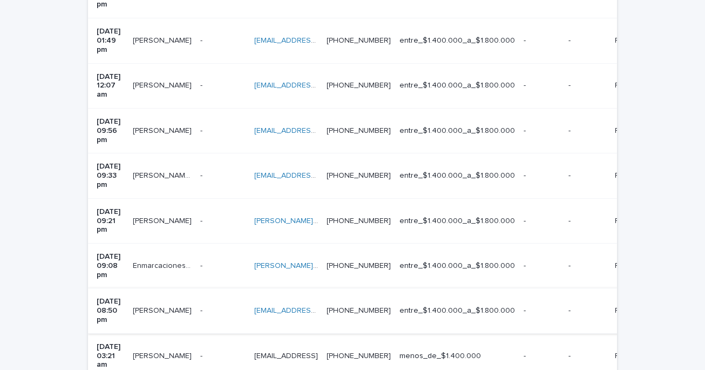
scroll to position [410, 0]
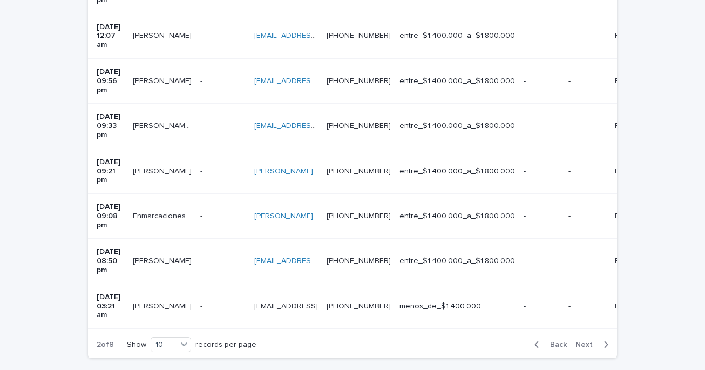
click at [562, 341] on span "Back" at bounding box center [555, 345] width 23 height 8
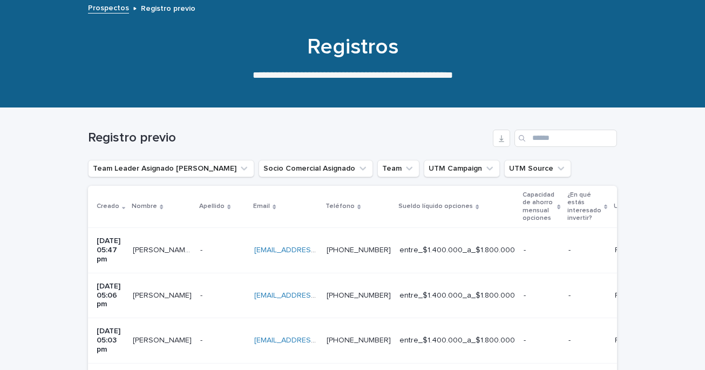
scroll to position [55, 0]
